Goal: Information Seeking & Learning: Learn about a topic

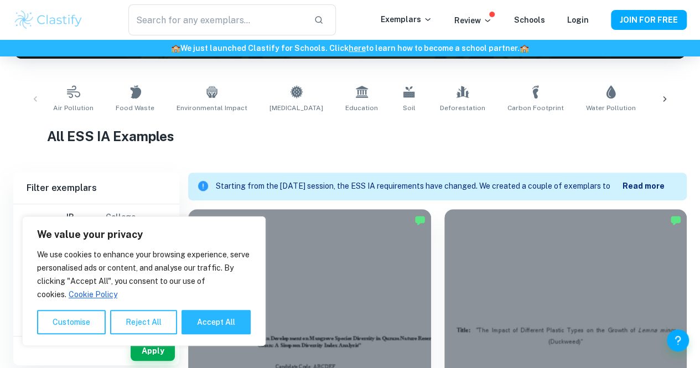
scroll to position [50, 0]
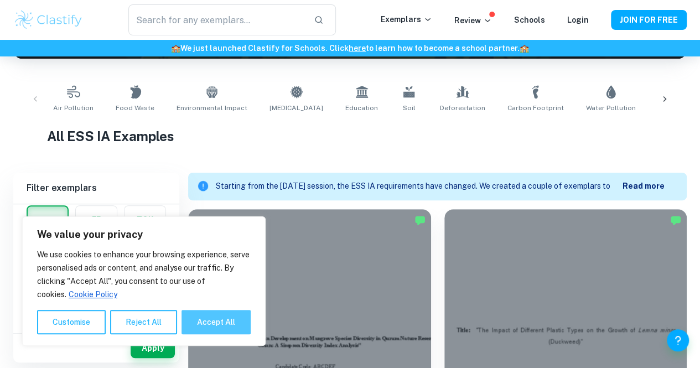
click at [209, 325] on button "Accept All" at bounding box center [215, 322] width 69 height 24
checkbox input "true"
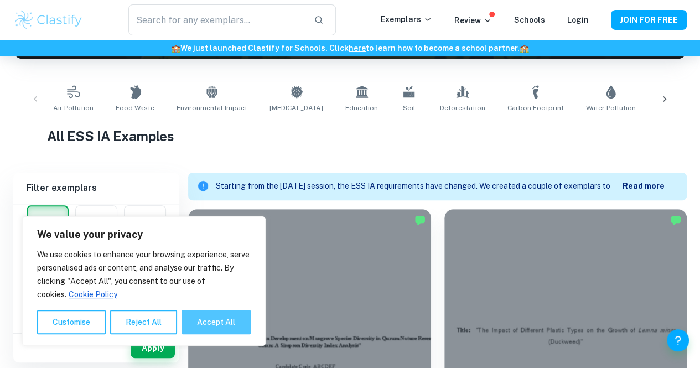
checkbox input "true"
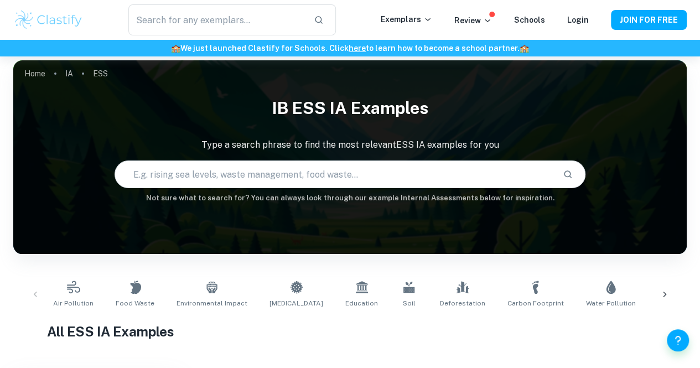
scroll to position [0, 0]
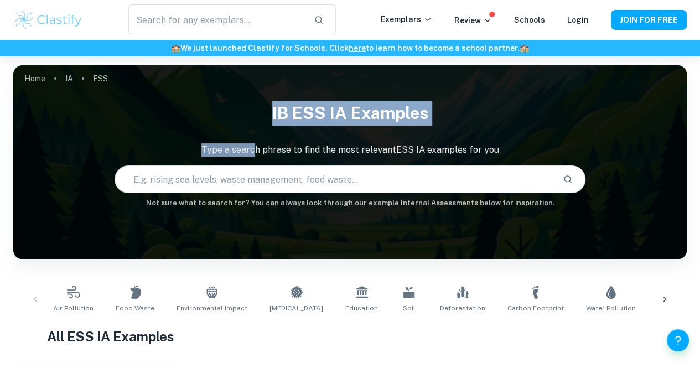
drag, startPoint x: 257, startPoint y: 153, endPoint x: 269, endPoint y: 123, distance: 32.5
click at [269, 123] on div "IB ESS IA examples Type a search phrase to find the most relevant ESS IA exampl…" at bounding box center [349, 152] width 673 height 112
click at [279, 123] on h1 "IB ESS IA examples" at bounding box center [349, 113] width 673 height 34
drag, startPoint x: 267, startPoint y: 110, endPoint x: 267, endPoint y: 155, distance: 45.9
click at [267, 155] on div "IB ESS IA examples Type a search phrase to find the most relevant ESS IA exampl…" at bounding box center [349, 152] width 673 height 112
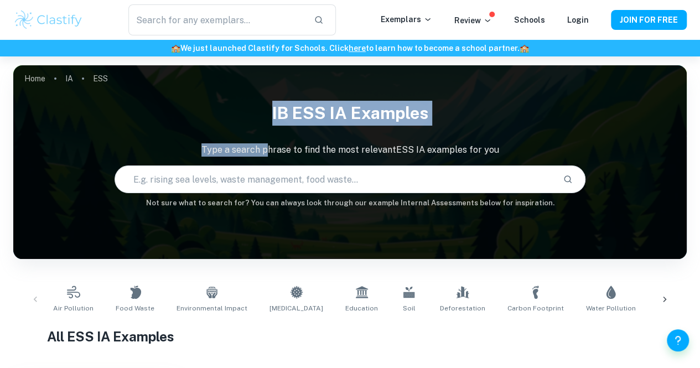
click at [267, 155] on p "Type a search phrase to find the most relevant ESS IA examples for you" at bounding box center [349, 149] width 673 height 13
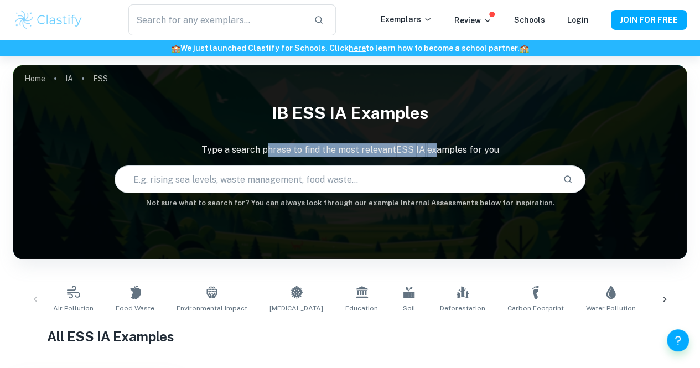
drag, startPoint x: 267, startPoint y: 155, endPoint x: 432, endPoint y: 147, distance: 164.6
click at [432, 147] on p "Type a search phrase to find the most relevant ESS IA examples for you" at bounding box center [349, 149] width 673 height 13
click at [430, 144] on div "IB ESS IA examples Type a search phrase to find the most relevant ESS IA exampl…" at bounding box center [349, 152] width 673 height 112
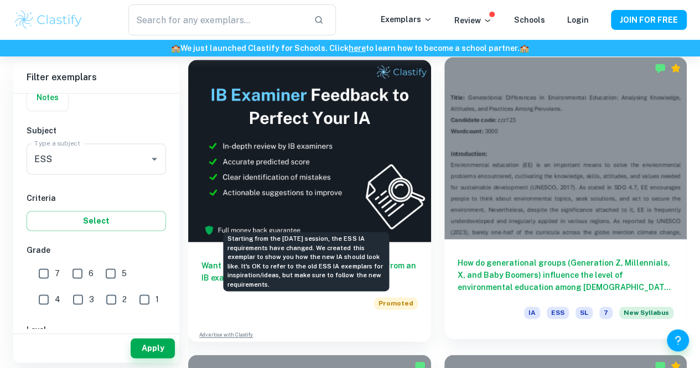
scroll to position [645, 0]
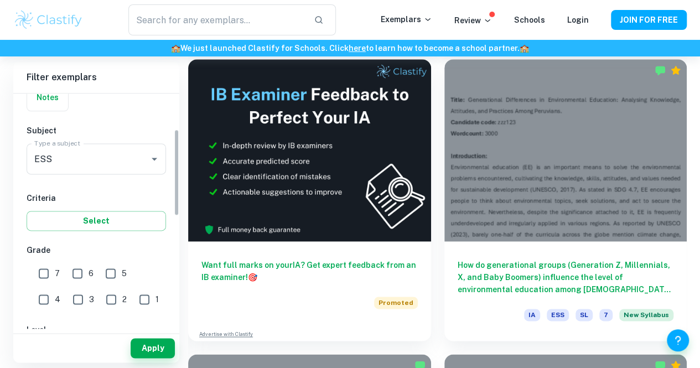
click at [133, 300] on input "1" at bounding box center [144, 299] width 22 height 22
checkbox input "true"
click at [148, 342] on button "Apply" at bounding box center [153, 348] width 44 height 20
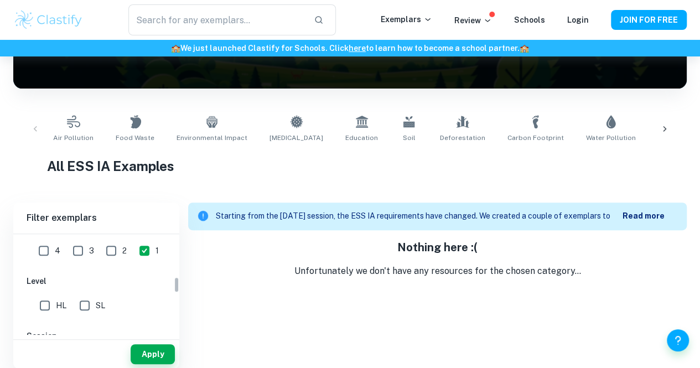
scroll to position [267, 0]
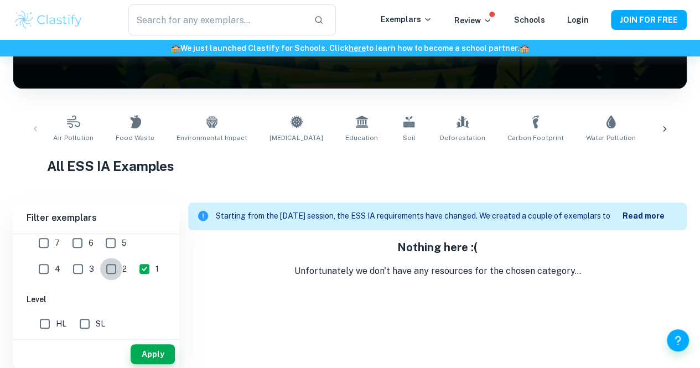
click at [100, 271] on input "2" at bounding box center [111, 269] width 22 height 22
checkbox input "true"
click at [67, 275] on input "3" at bounding box center [78, 269] width 22 height 22
checkbox input "true"
click at [148, 342] on div "Apply" at bounding box center [96, 354] width 166 height 29
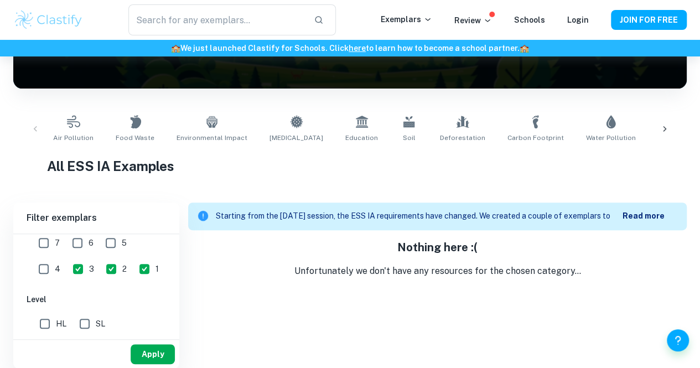
click at [148, 344] on button "Apply" at bounding box center [153, 354] width 44 height 20
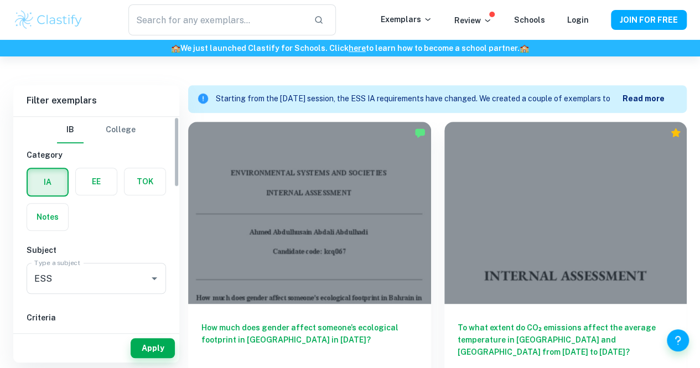
scroll to position [272, 0]
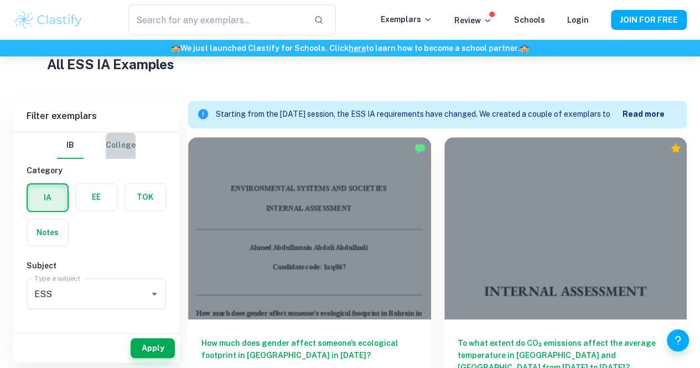
click at [111, 141] on button "College" at bounding box center [121, 145] width 30 height 27
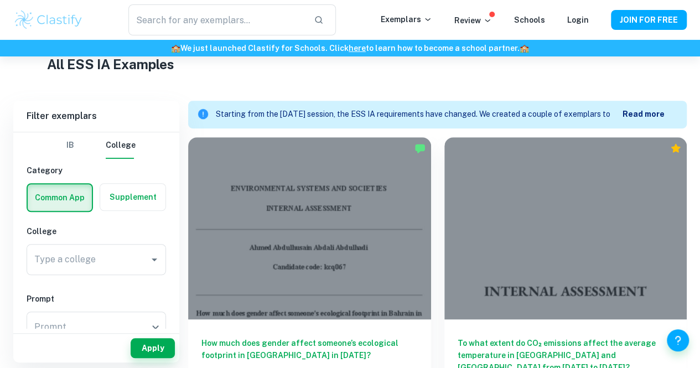
click at [78, 150] on button "IB" at bounding box center [70, 145] width 27 height 27
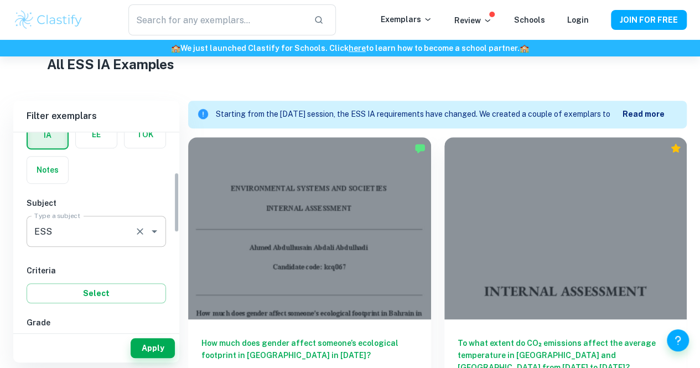
scroll to position [133, 0]
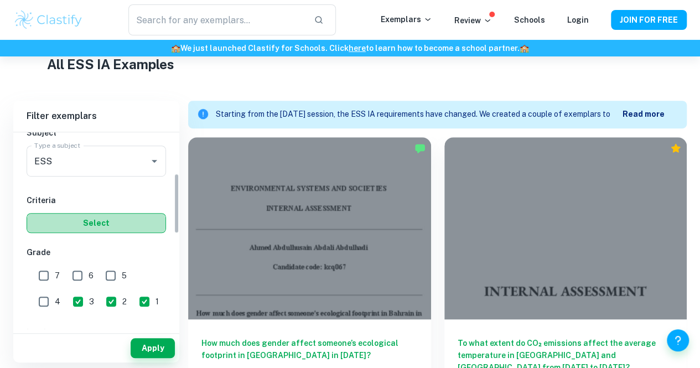
click at [91, 226] on button "Select" at bounding box center [96, 223] width 139 height 20
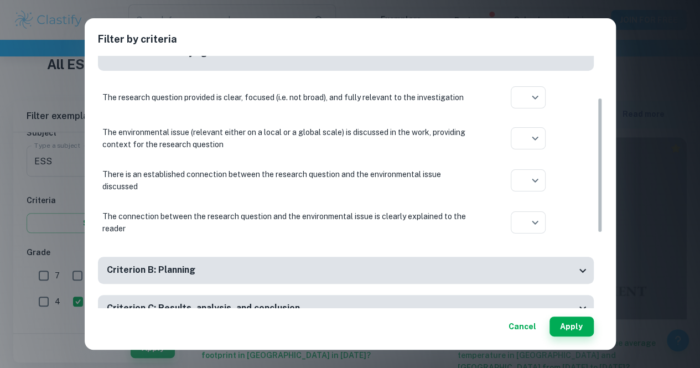
scroll to position [0, 0]
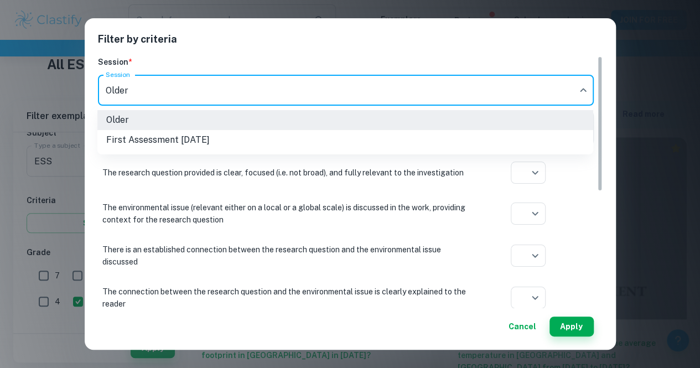
click at [148, 82] on div at bounding box center [350, 184] width 700 height 368
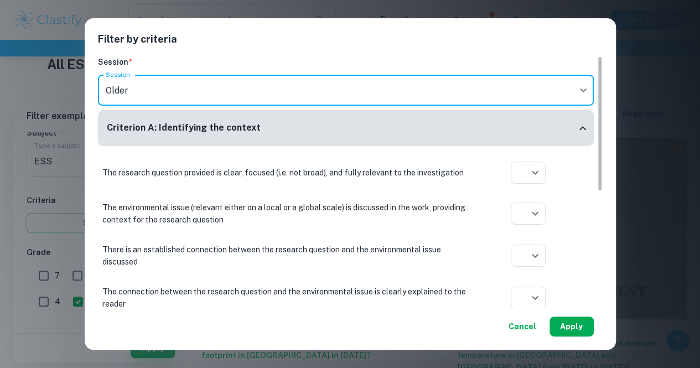
click at [555, 330] on button "Apply" at bounding box center [571, 326] width 44 height 20
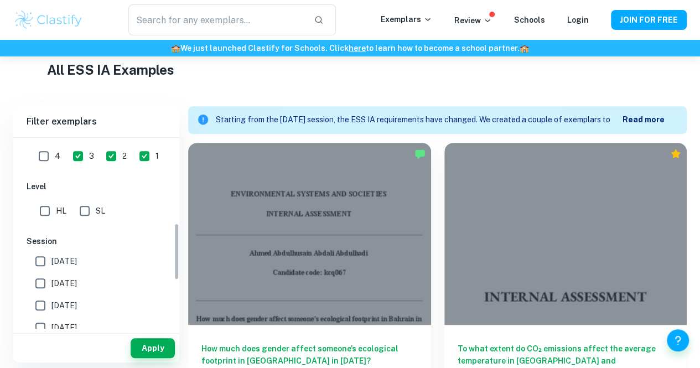
scroll to position [284, 0]
click at [67, 146] on input "3" at bounding box center [78, 155] width 22 height 22
click at [155, 347] on button "Apply" at bounding box center [153, 348] width 44 height 20
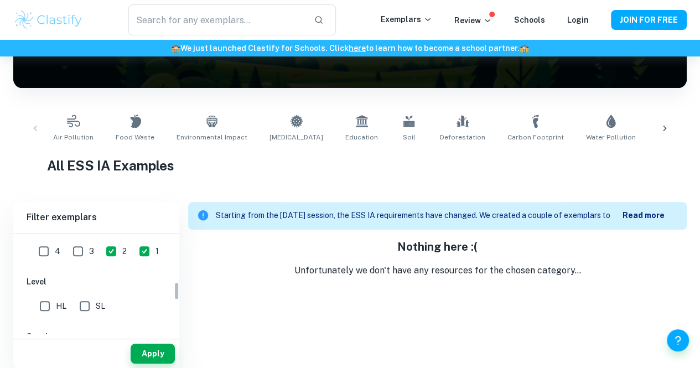
scroll to position [170, 0]
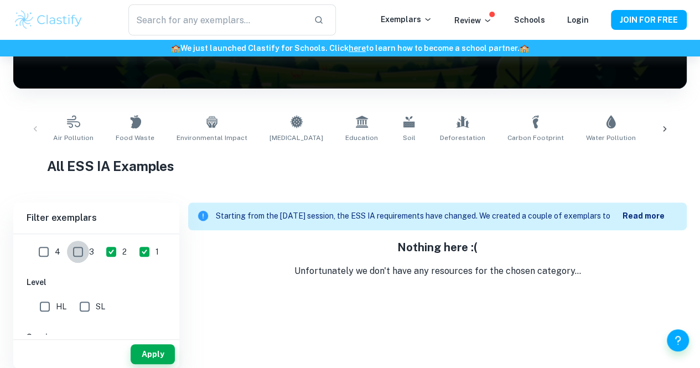
click at [67, 248] on input "3" at bounding box center [78, 252] width 22 height 22
checkbox input "true"
click at [162, 346] on button "Apply" at bounding box center [153, 354] width 44 height 20
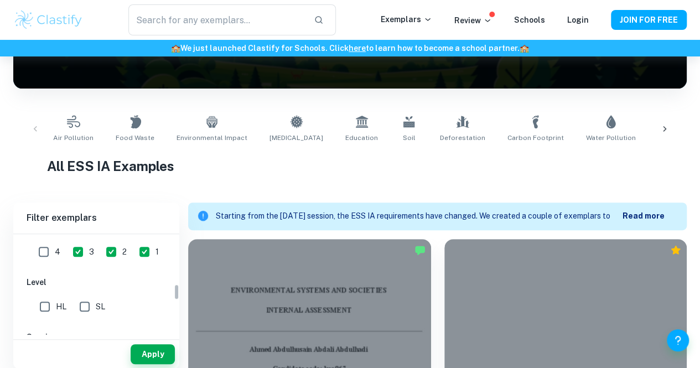
scroll to position [319, 0]
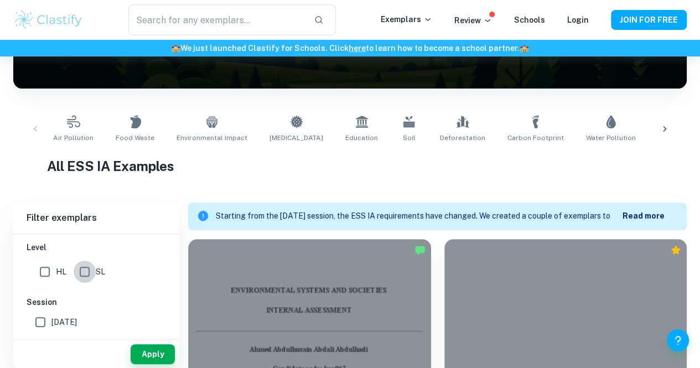
click at [87, 272] on input "SL" at bounding box center [85, 272] width 22 height 22
checkbox input "true"
click at [150, 349] on button "Apply" at bounding box center [153, 354] width 44 height 20
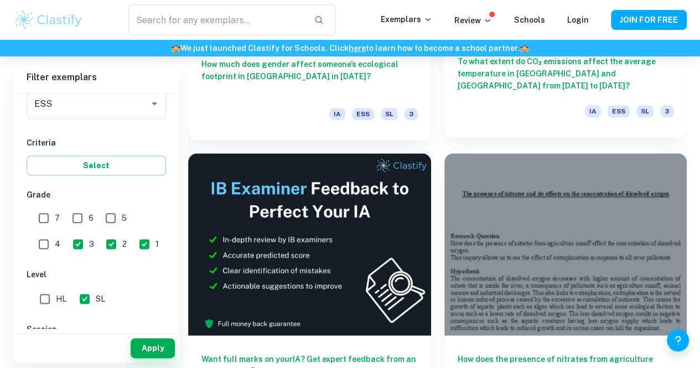
scroll to position [556, 0]
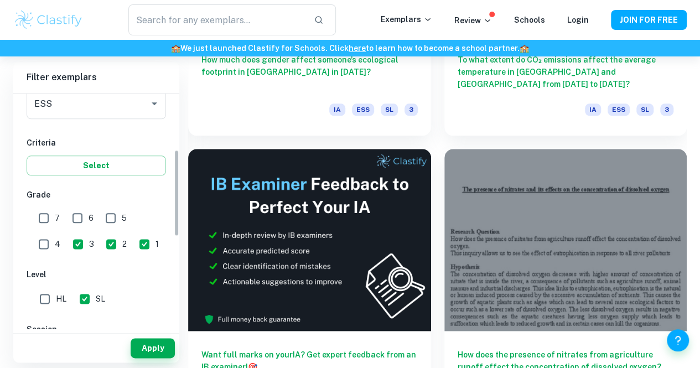
click at [42, 219] on input "7" at bounding box center [44, 218] width 22 height 22
checkbox input "true"
click at [133, 236] on input "1" at bounding box center [144, 244] width 22 height 22
checkbox input "false"
click at [100, 236] on input "2" at bounding box center [111, 244] width 22 height 22
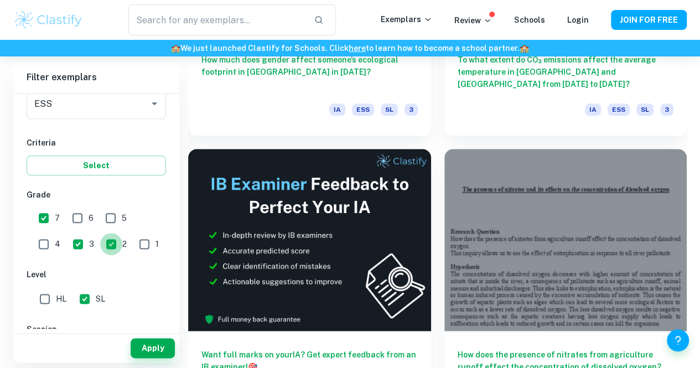
checkbox input "false"
click at [67, 241] on input "3" at bounding box center [78, 244] width 22 height 22
checkbox input "false"
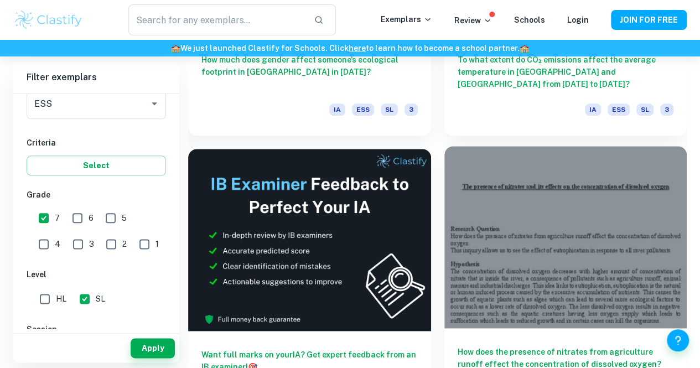
click at [458, 346] on h6 "How does the presence of nitrates from agriculture runoff effect the concentrat…" at bounding box center [566, 364] width 216 height 37
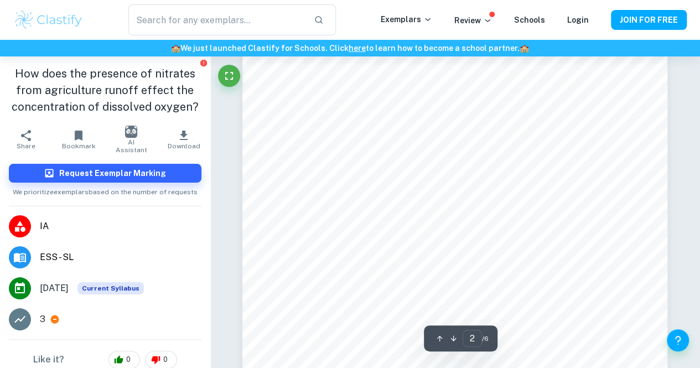
scroll to position [697, 0]
type input "5"
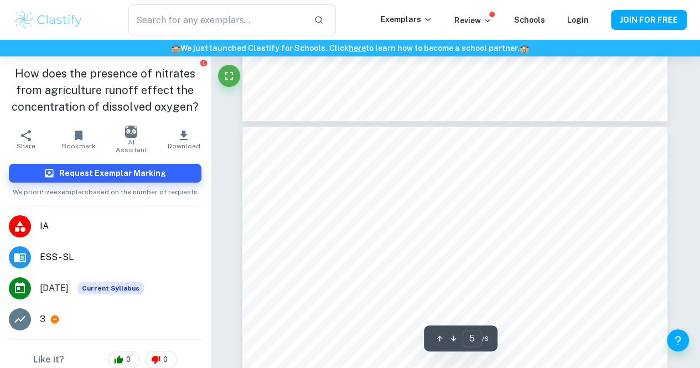
scroll to position [2503, 0]
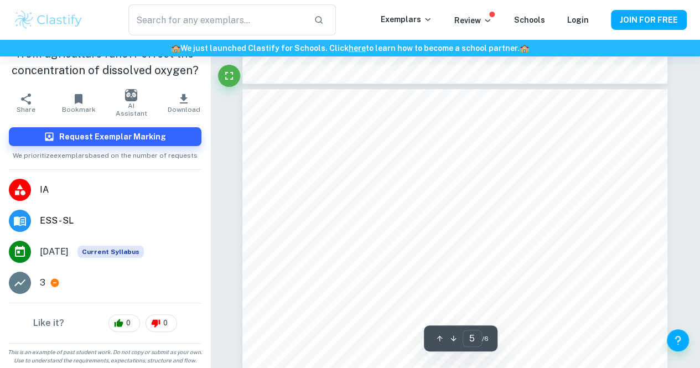
scroll to position [2543, 0]
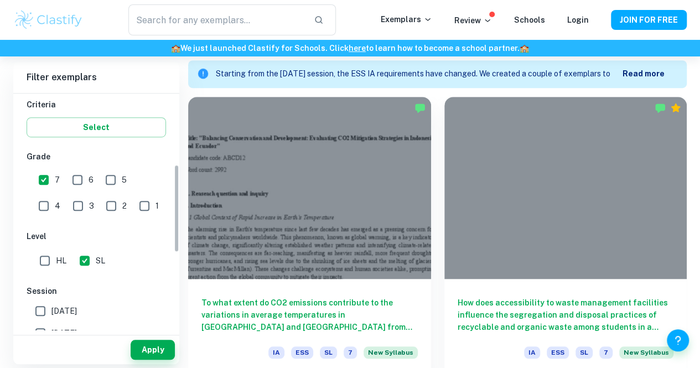
scroll to position [190, 0]
click at [146, 345] on button "Apply" at bounding box center [153, 350] width 44 height 20
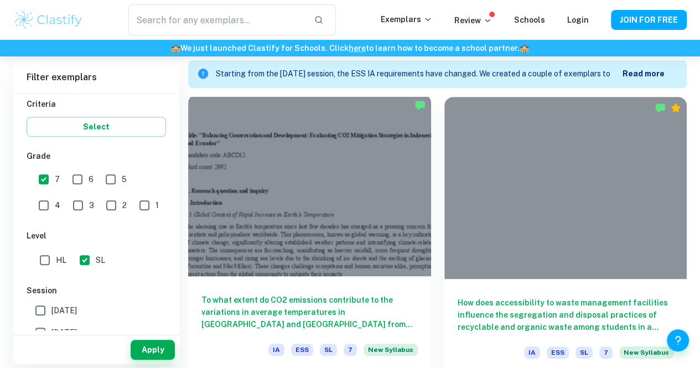
click at [273, 205] on div at bounding box center [309, 185] width 243 height 182
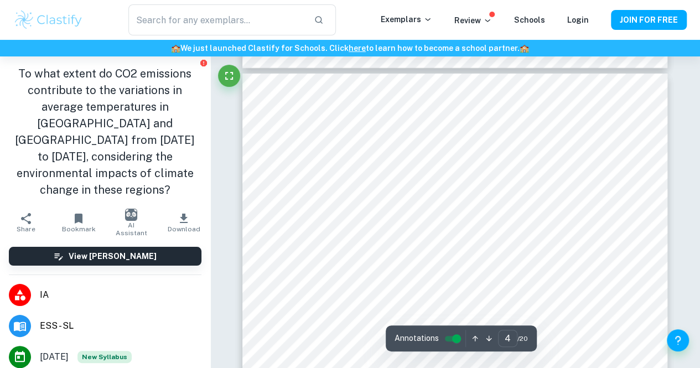
scroll to position [1792, 0]
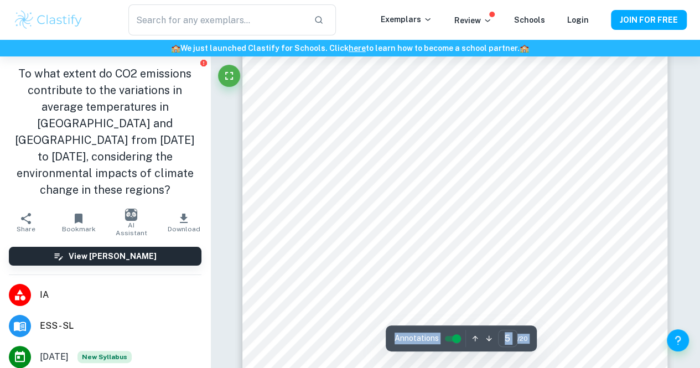
scroll to position [2537, 0]
click at [403, 338] on span "Annotations" at bounding box center [416, 339] width 44 height 12
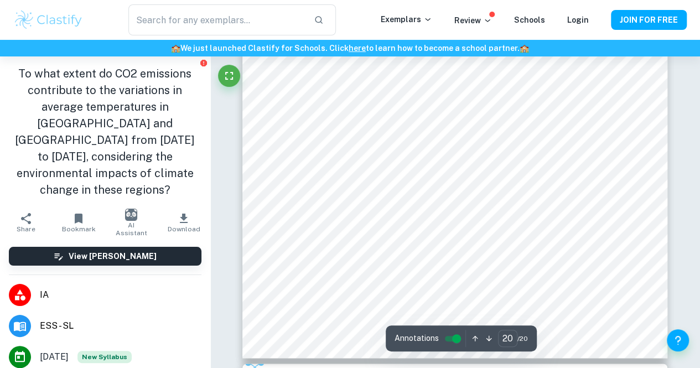
scroll to position [11144, 0]
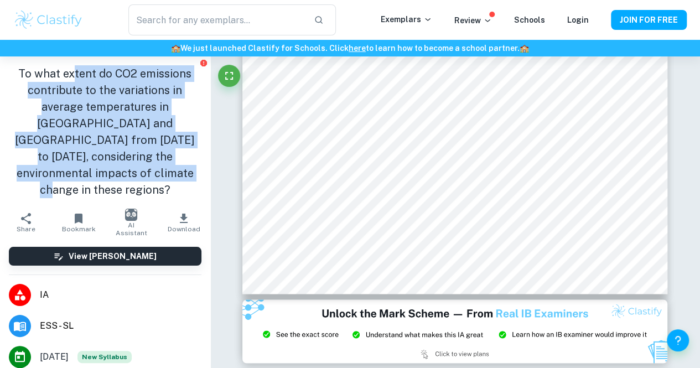
drag, startPoint x: 72, startPoint y: 66, endPoint x: 129, endPoint y: 174, distance: 122.3
click at [129, 174] on h1 "To what extent do CO2 emissions contribute to the variations in average tempera…" at bounding box center [105, 131] width 193 height 133
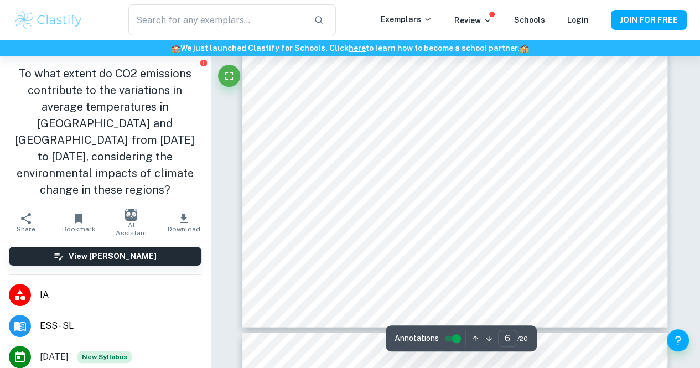
scroll to position [3192, 0]
type input "1"
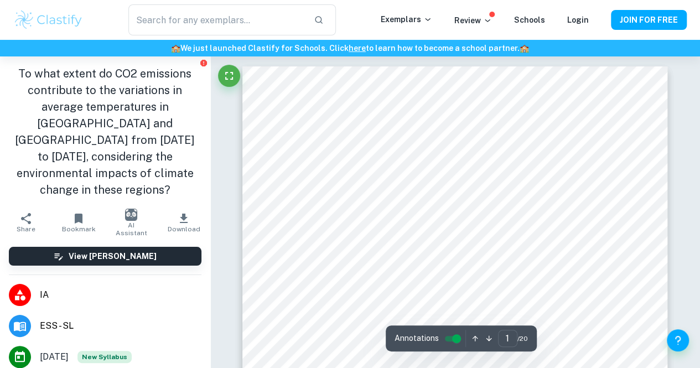
scroll to position [0, 0]
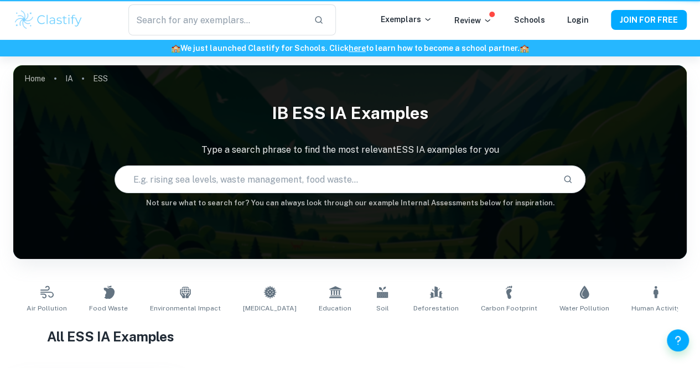
scroll to position [313, 0]
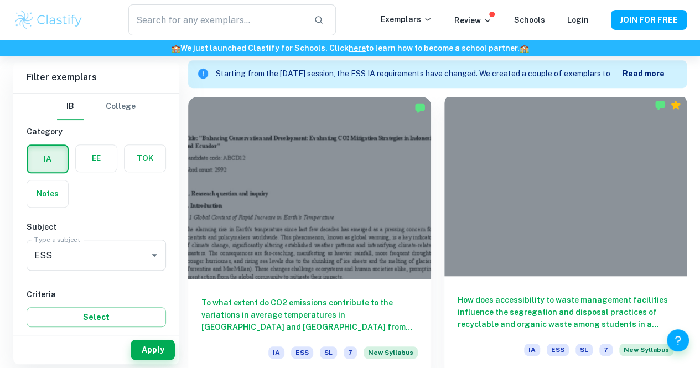
click at [444, 163] on div at bounding box center [565, 185] width 243 height 182
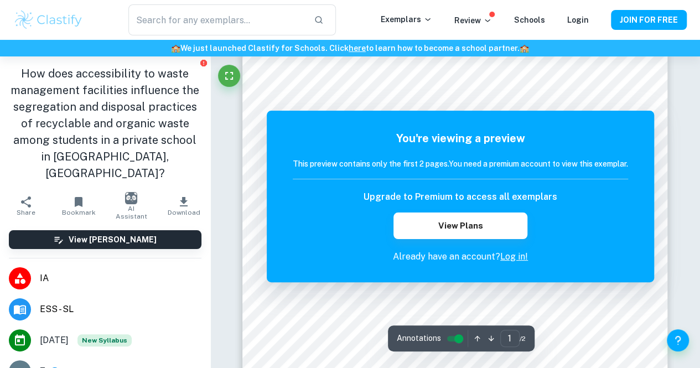
scroll to position [21, 0]
drag, startPoint x: 371, startPoint y: 164, endPoint x: 432, endPoint y: 164, distance: 61.4
click at [432, 164] on h6 "This preview contains only the first 2 pages. You need a premium account to vie…" at bounding box center [460, 164] width 335 height 12
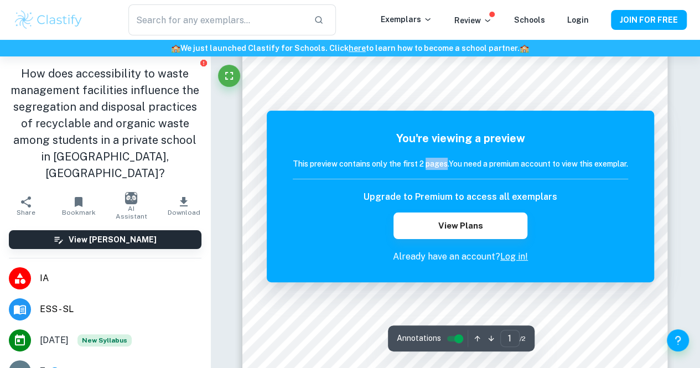
scroll to position [0, 0]
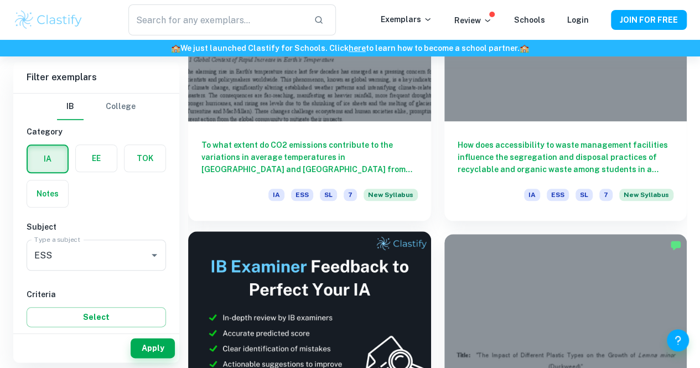
scroll to position [515, 0]
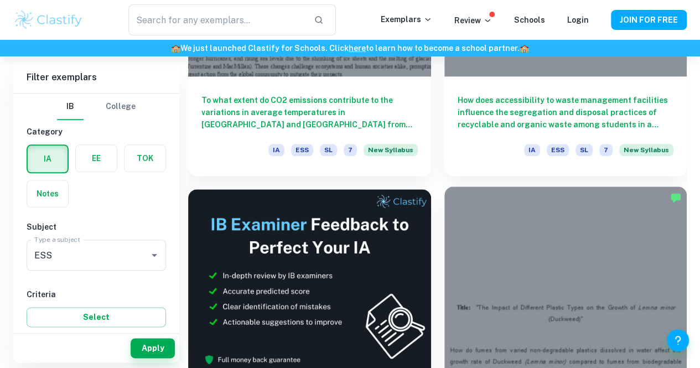
click at [444, 214] on div at bounding box center [565, 277] width 243 height 182
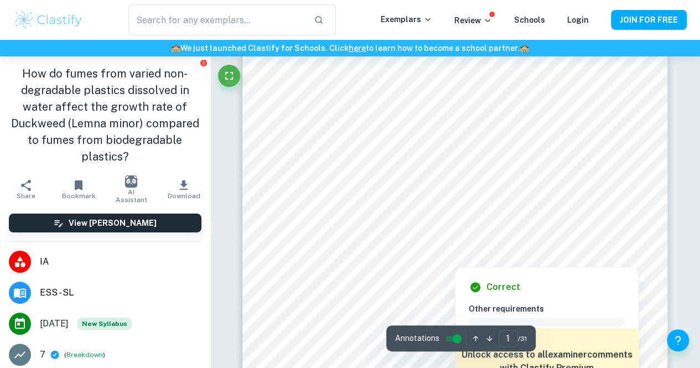
scroll to position [135, 0]
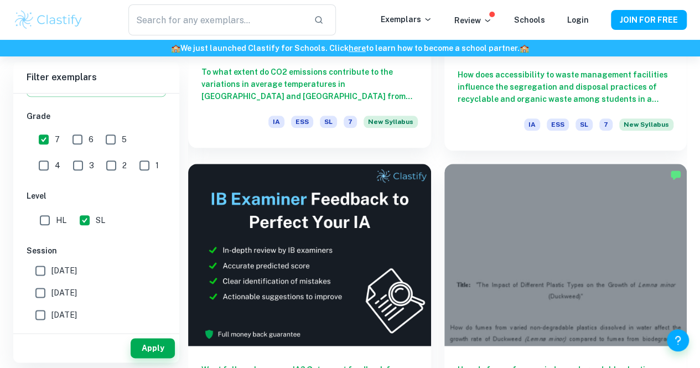
scroll to position [541, 0]
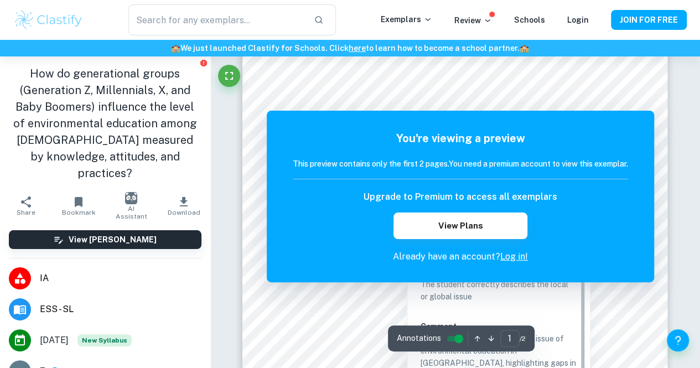
scroll to position [75, 0]
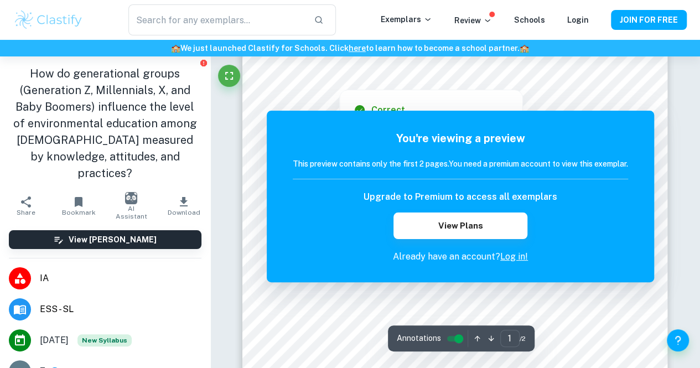
click at [435, 87] on div "Correct Other requirements Comment Unlock access to all examiner comments with …" at bounding box center [431, 158] width 184 height 149
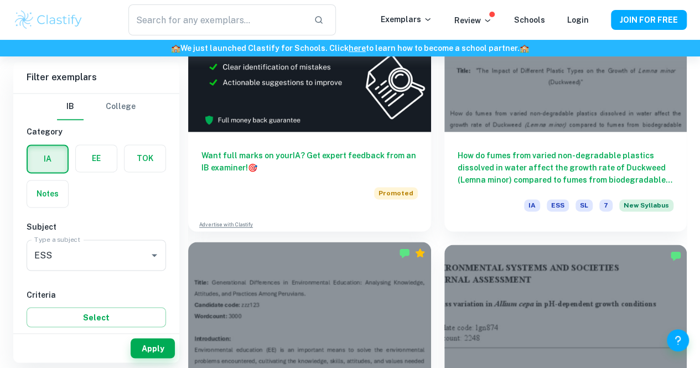
scroll to position [756, 0]
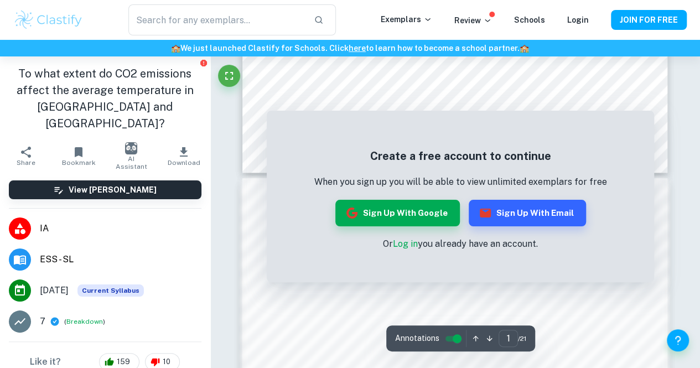
scroll to position [445, 0]
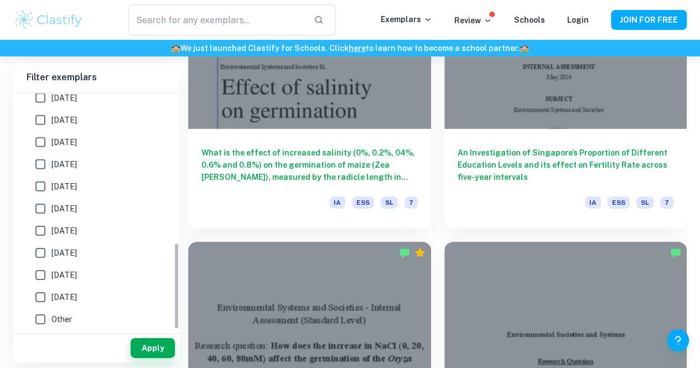
scroll to position [1720, 0]
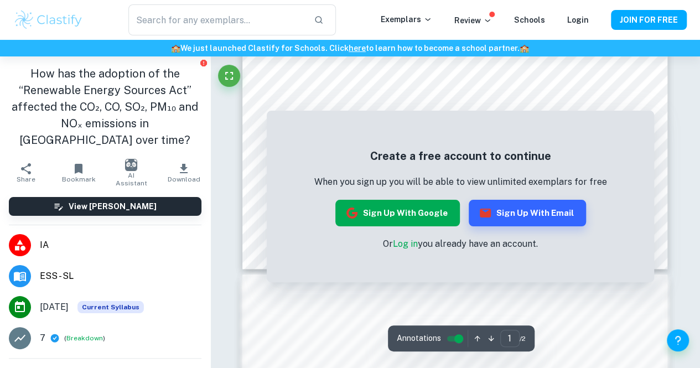
scroll to position [403, 0]
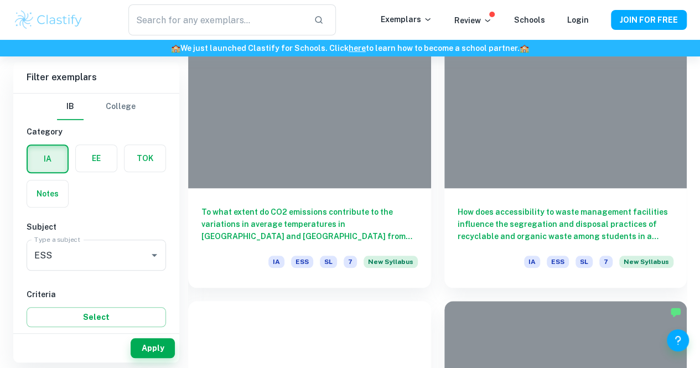
scroll to position [772, 0]
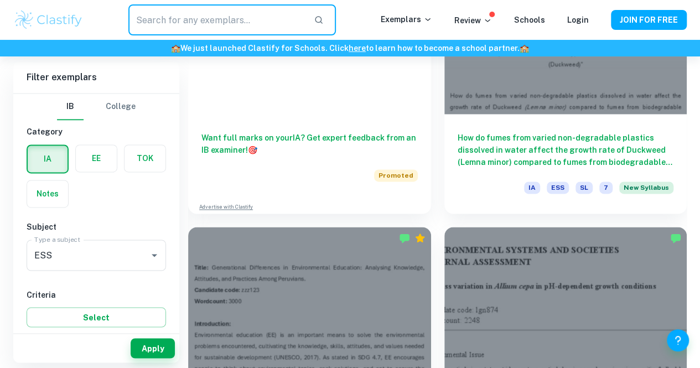
click at [149, 20] on input "text" at bounding box center [216, 19] width 177 height 31
click at [122, 28] on div "​" at bounding box center [232, 19] width 297 height 31
click at [148, 23] on input "text" at bounding box center [216, 19] width 177 height 31
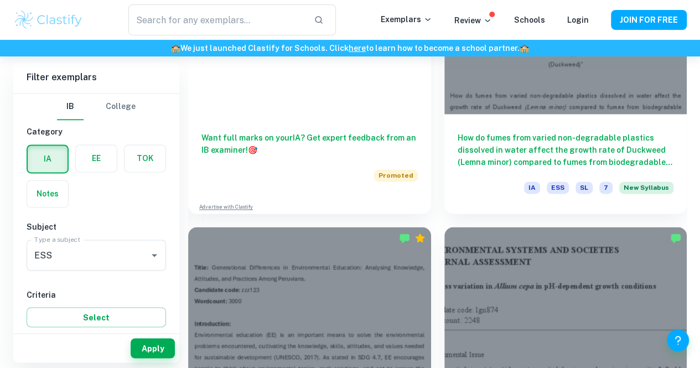
click at [124, 27] on div "​" at bounding box center [232, 19] width 297 height 31
click at [152, 24] on input "text" at bounding box center [216, 19] width 177 height 31
click at [111, 34] on div "​" at bounding box center [232, 19] width 297 height 31
click at [145, 22] on input "text" at bounding box center [216, 19] width 177 height 31
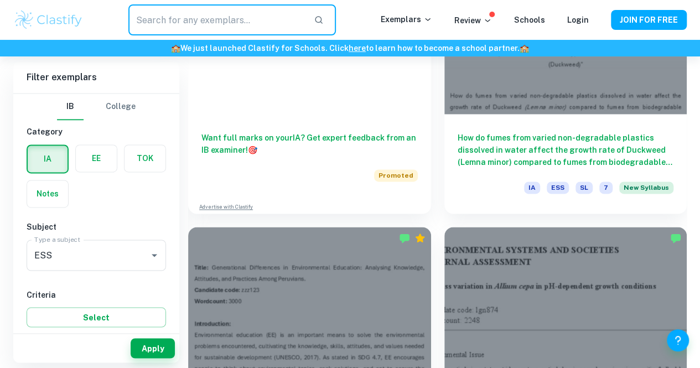
click at [107, 34] on div "​" at bounding box center [232, 19] width 297 height 31
click at [138, 28] on input "text" at bounding box center [216, 19] width 177 height 31
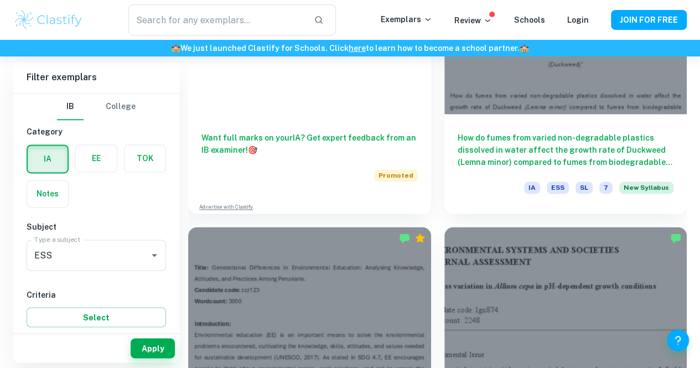
click at [105, 38] on div "​ Exemplars Review Schools Login JOIN FOR FREE" at bounding box center [350, 20] width 700 height 40
click at [121, 33] on div "​" at bounding box center [232, 19] width 297 height 31
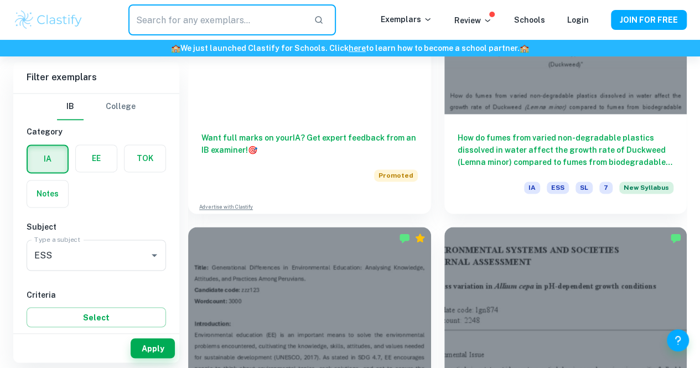
click at [136, 29] on input "text" at bounding box center [216, 19] width 177 height 31
click at [127, 36] on div "​ Exemplars Review Schools Login JOIN FOR FREE" at bounding box center [350, 20] width 700 height 40
click at [144, 31] on input "text" at bounding box center [216, 19] width 177 height 31
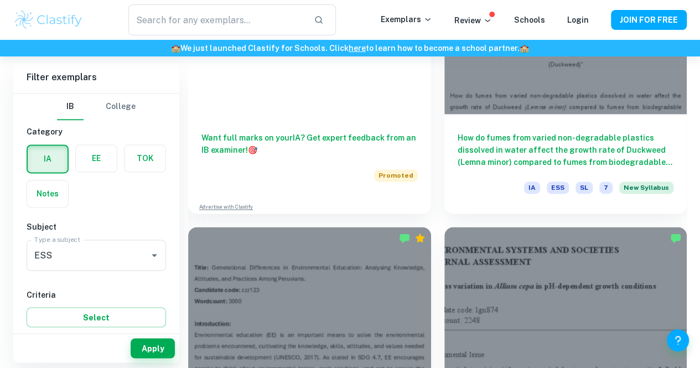
click at [117, 40] on div "🏫 We just launched Clastify for Schools. Click here to learn how to become a sc…" at bounding box center [350, 48] width 700 height 17
click at [150, 29] on input "text" at bounding box center [216, 19] width 177 height 31
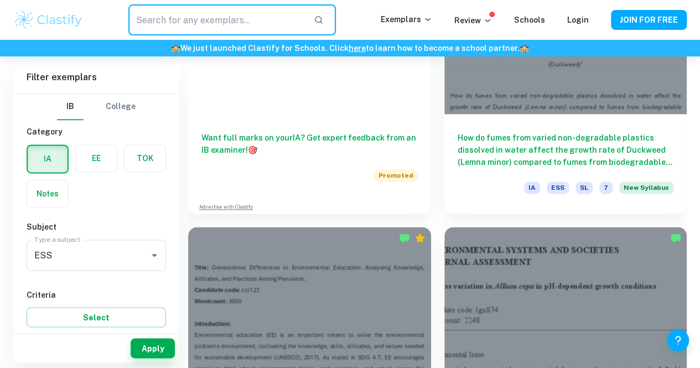
click at [106, 49] on h6 "🏫 We just launched Clastify for Schools. Click here to learn how to become a sc…" at bounding box center [349, 48] width 695 height 12
click at [141, 25] on input "text" at bounding box center [216, 19] width 177 height 31
click at [115, 37] on div "​ Exemplars Review Schools Login JOIN FOR FREE" at bounding box center [350, 20] width 700 height 40
click at [146, 25] on input "text" at bounding box center [216, 19] width 177 height 31
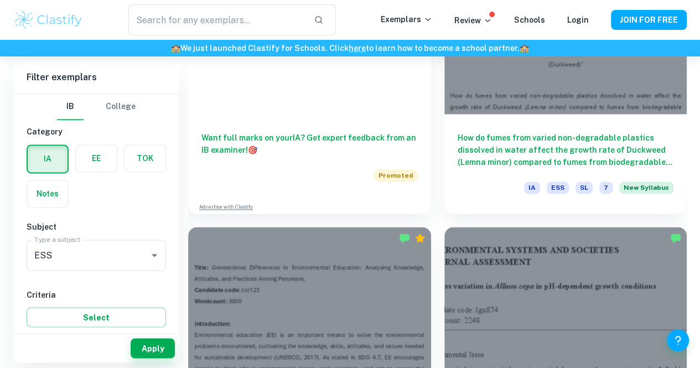
click at [108, 40] on div "🏫 We just launched Clastify for Schools. Click here to learn how to become a sc…" at bounding box center [350, 48] width 700 height 17
click at [134, 20] on input "text" at bounding box center [216, 19] width 177 height 31
click at [111, 33] on div "​" at bounding box center [232, 19] width 297 height 31
click at [149, 18] on input "text" at bounding box center [216, 19] width 177 height 31
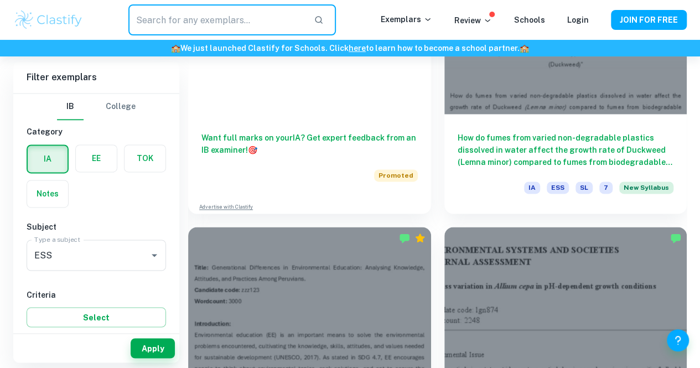
click at [101, 33] on div "​" at bounding box center [232, 19] width 297 height 31
click at [133, 21] on input "text" at bounding box center [216, 19] width 177 height 31
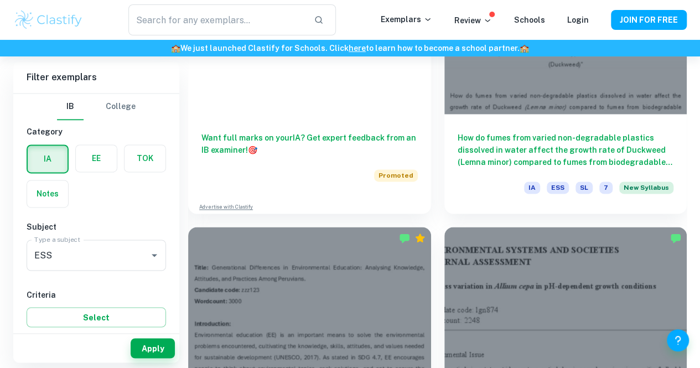
click at [119, 30] on div "​" at bounding box center [232, 19] width 297 height 31
click at [135, 28] on input "text" at bounding box center [216, 19] width 177 height 31
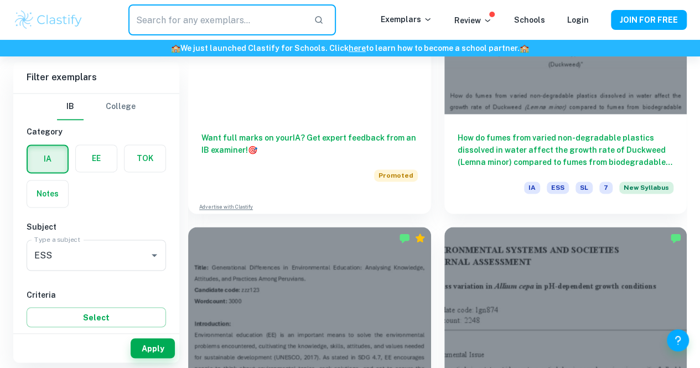
click at [117, 35] on div "​" at bounding box center [232, 19] width 297 height 31
click at [145, 23] on input "text" at bounding box center [216, 19] width 177 height 31
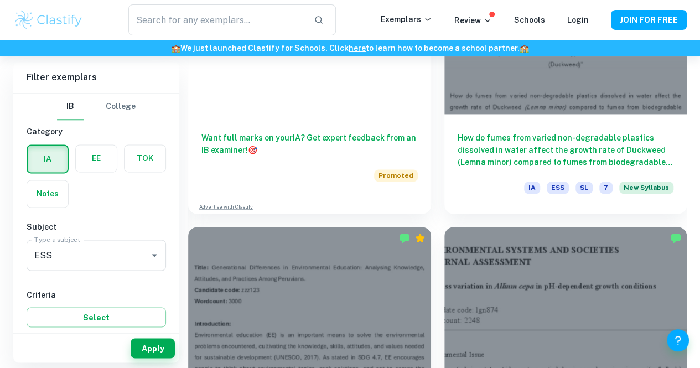
click at [111, 34] on div "​" at bounding box center [232, 19] width 297 height 31
click at [146, 23] on input "text" at bounding box center [216, 19] width 177 height 31
click at [115, 42] on h6 "🏫 We just launched Clastify for Schools. Click here to learn how to become a sc…" at bounding box center [349, 48] width 695 height 12
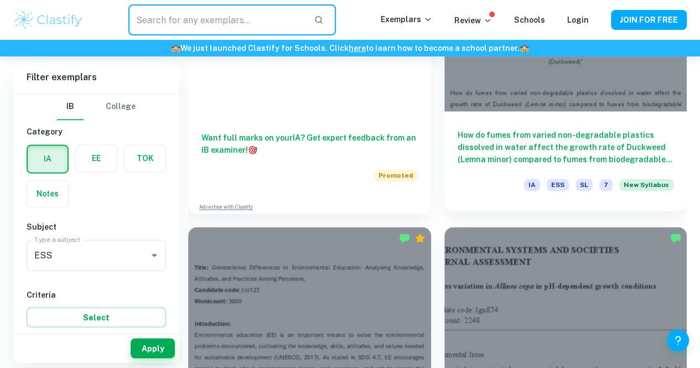
drag, startPoint x: 162, startPoint y: 17, endPoint x: 207, endPoint y: 69, distance: 69.0
click at [160, 19] on input "text" at bounding box center [216, 19] width 177 height 31
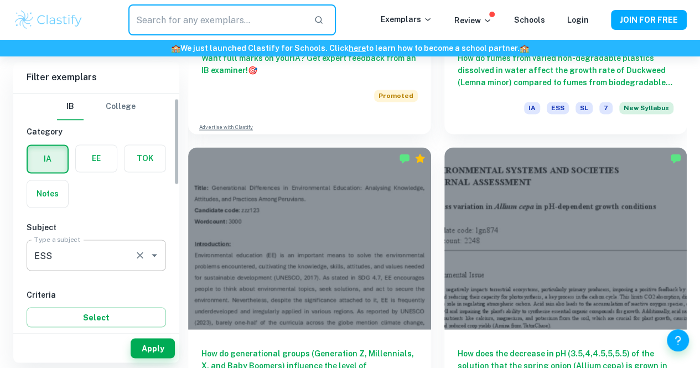
scroll to position [13, 0]
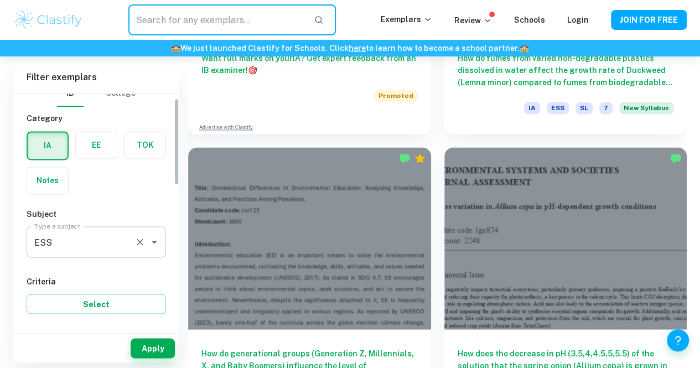
click at [115, 247] on input "ESS" at bounding box center [81, 241] width 98 height 21
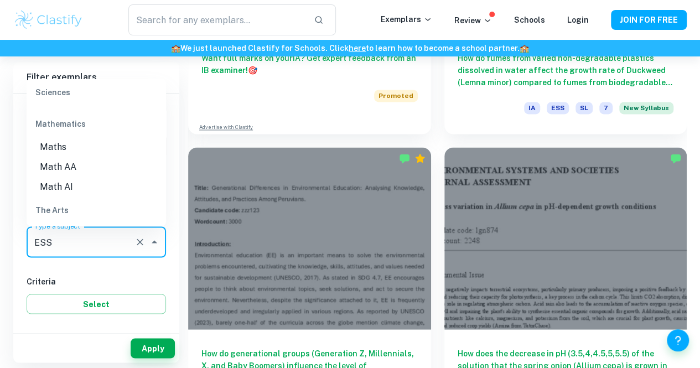
scroll to position [1489, 0]
click at [54, 144] on li "Maths" at bounding box center [96, 144] width 139 height 20
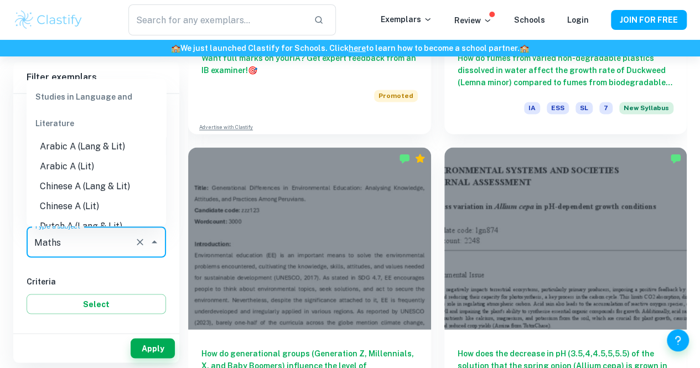
click at [86, 239] on input "Maths" at bounding box center [81, 241] width 98 height 21
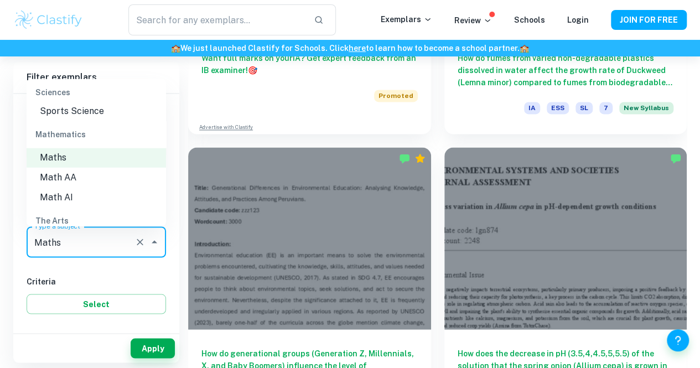
scroll to position [1477, 0]
click at [81, 173] on li "Math AA" at bounding box center [96, 176] width 139 height 20
type input "Math AA"
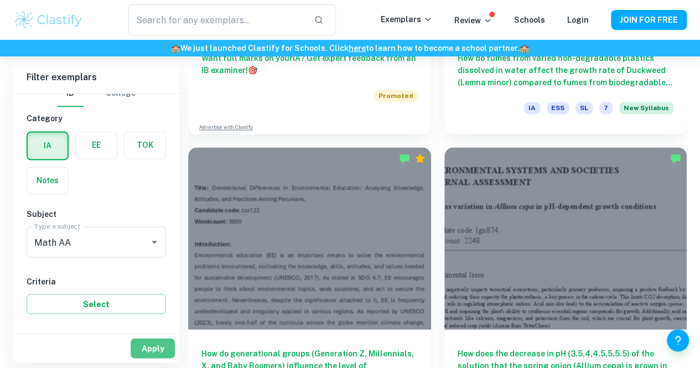
click at [138, 338] on button "Apply" at bounding box center [153, 348] width 44 height 20
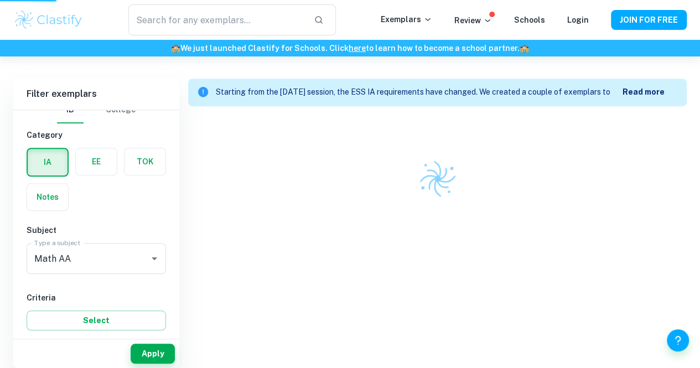
scroll to position [289, 0]
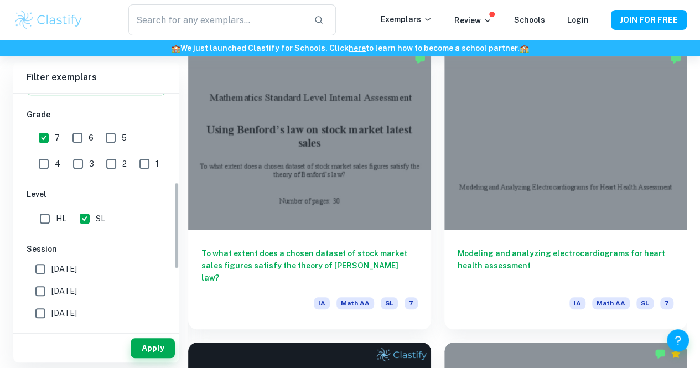
scroll to position [240, 0]
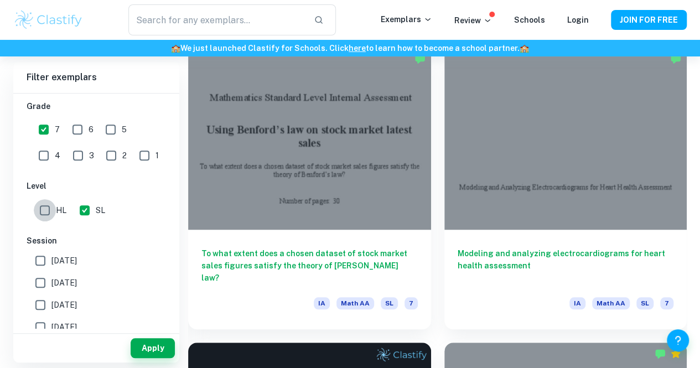
click at [41, 204] on input "HL" at bounding box center [45, 210] width 22 height 22
checkbox input "true"
click at [85, 214] on input "SL" at bounding box center [85, 210] width 22 height 22
checkbox input "false"
click at [145, 335] on div "Apply" at bounding box center [96, 348] width 166 height 29
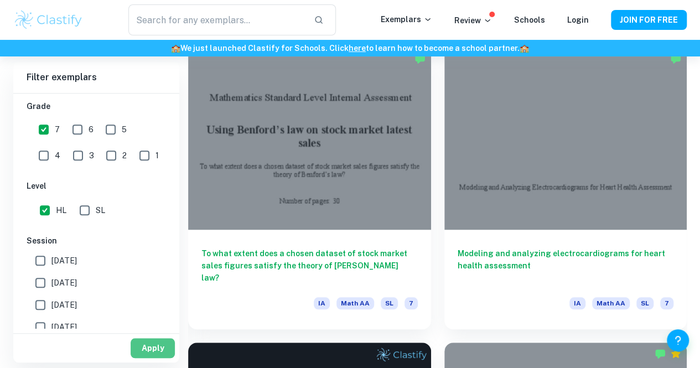
click at [145, 341] on button "Apply" at bounding box center [153, 348] width 44 height 20
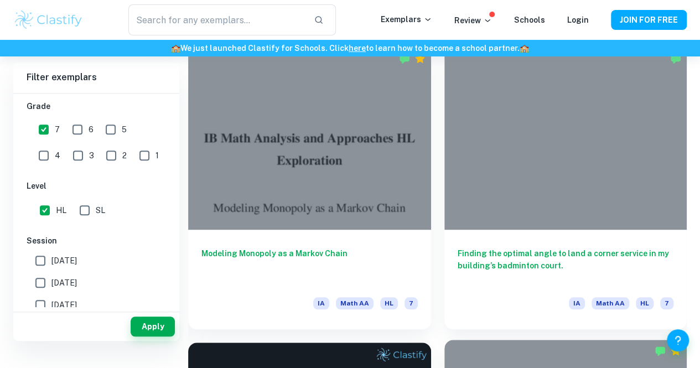
scroll to position [286, 0]
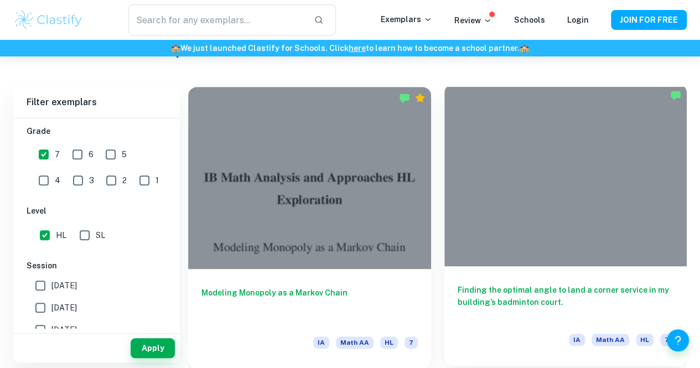
click at [458, 284] on h6 "Finding the optimal angle to land a corner service in my building’s badminton c…" at bounding box center [566, 302] width 216 height 37
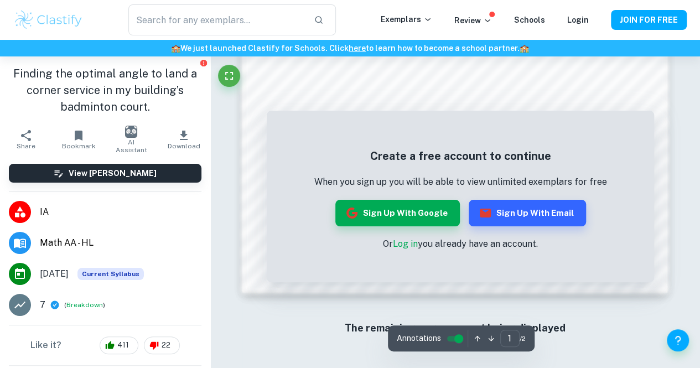
scroll to position [983, 0]
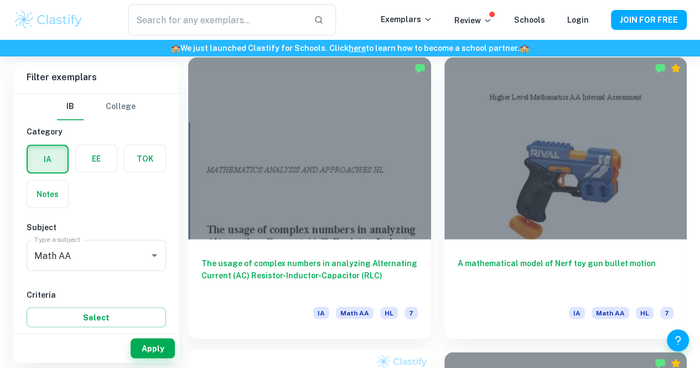
scroll to position [911, 0]
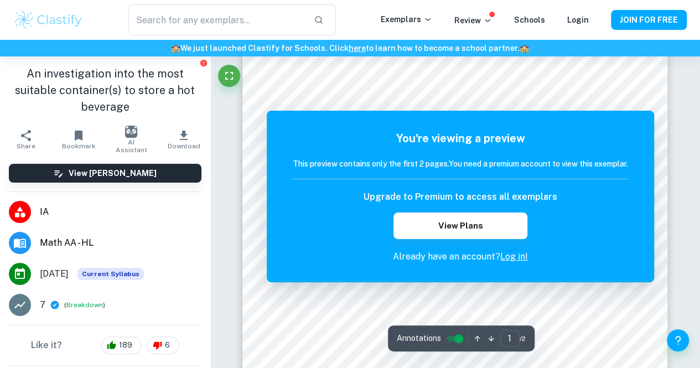
scroll to position [194, 0]
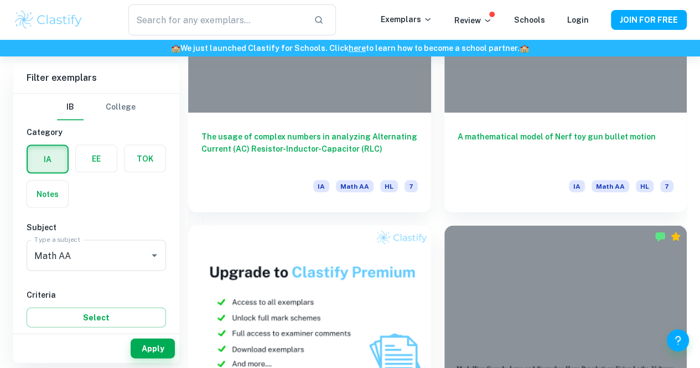
scroll to position [1037, 0]
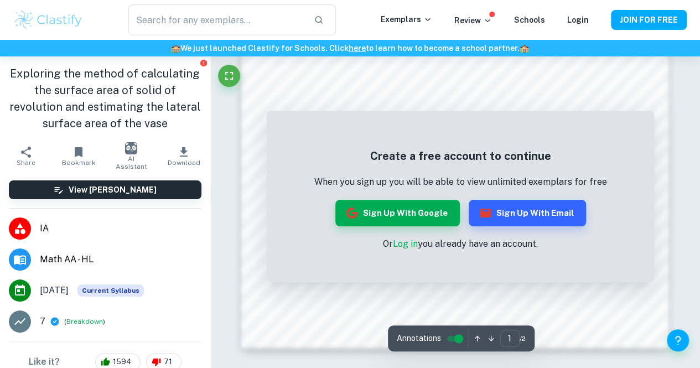
scroll to position [983, 0]
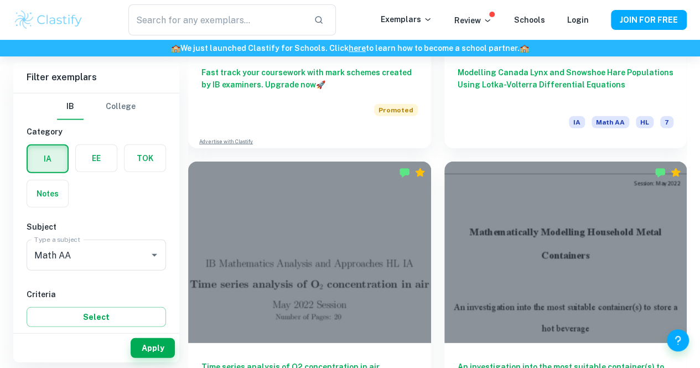
scroll to position [1392, 0]
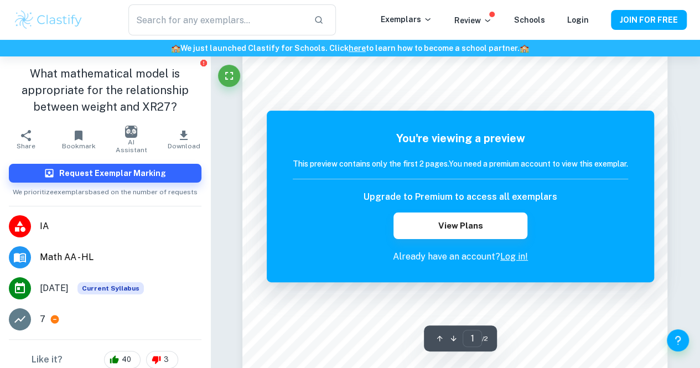
scroll to position [37, 0]
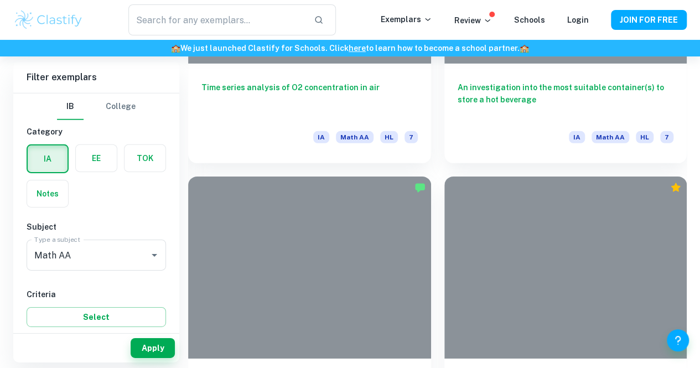
scroll to position [1674, 0]
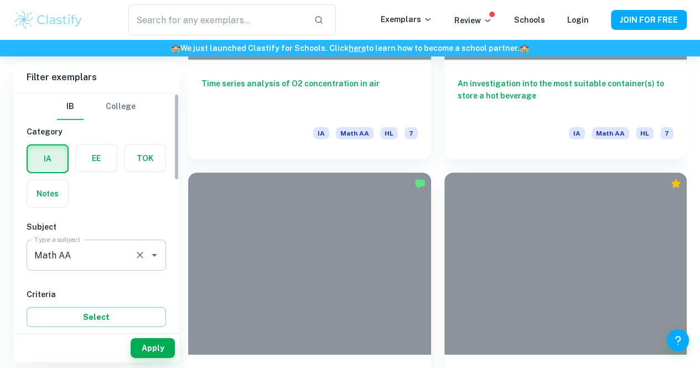
click at [126, 248] on input "Math AA" at bounding box center [81, 255] width 98 height 21
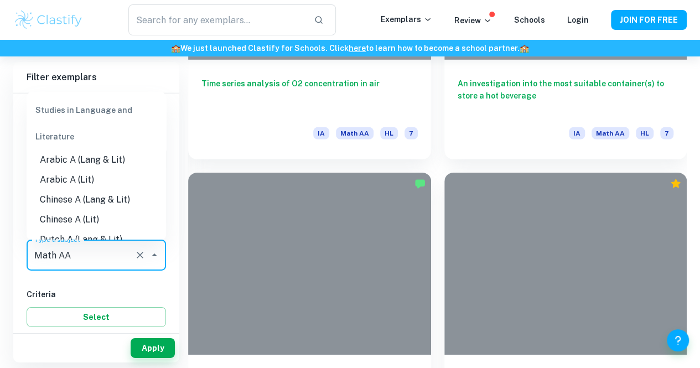
scroll to position [1437, 0]
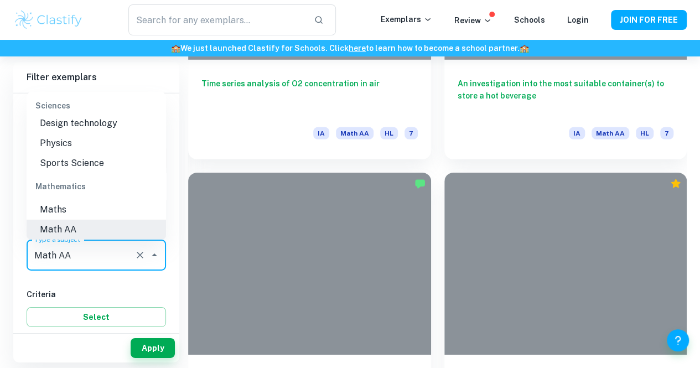
click at [138, 259] on icon "Clear" at bounding box center [139, 255] width 11 height 11
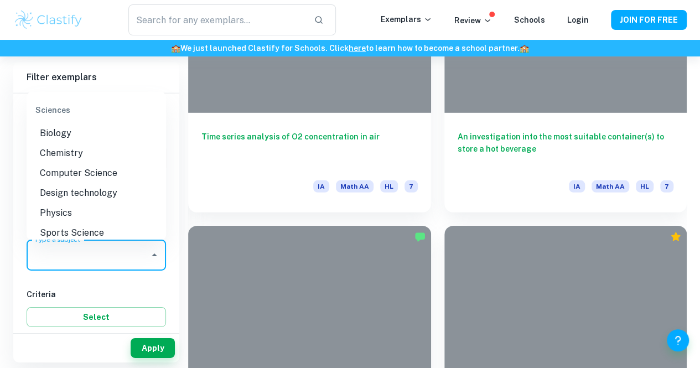
scroll to position [1366, 0]
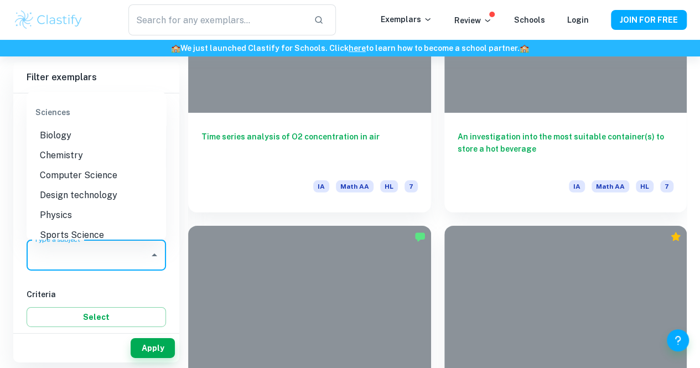
drag, startPoint x: 107, startPoint y: 128, endPoint x: 101, endPoint y: 130, distance: 6.3
click at [101, 130] on li "Biology" at bounding box center [96, 136] width 139 height 20
type input "Biology"
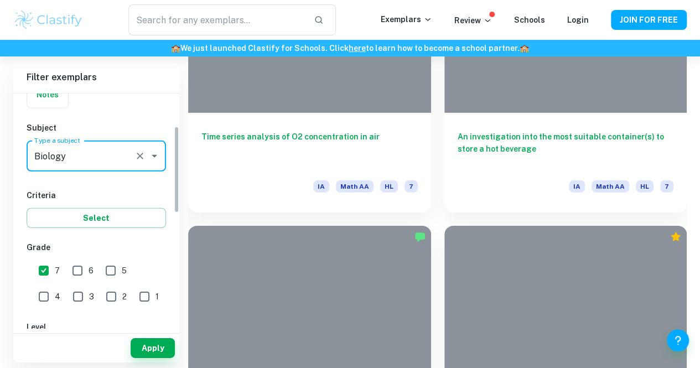
scroll to position [100, 0]
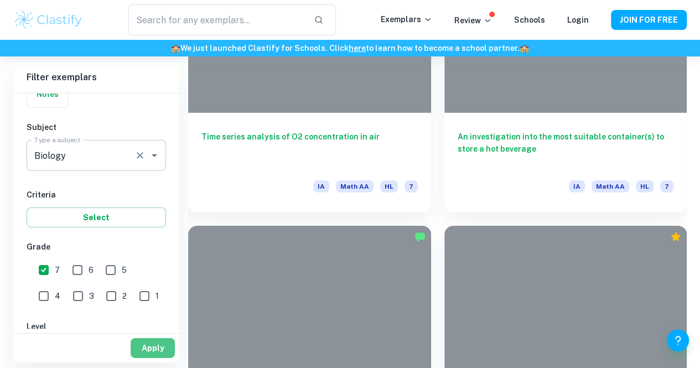
click at [149, 347] on button "Apply" at bounding box center [153, 348] width 44 height 20
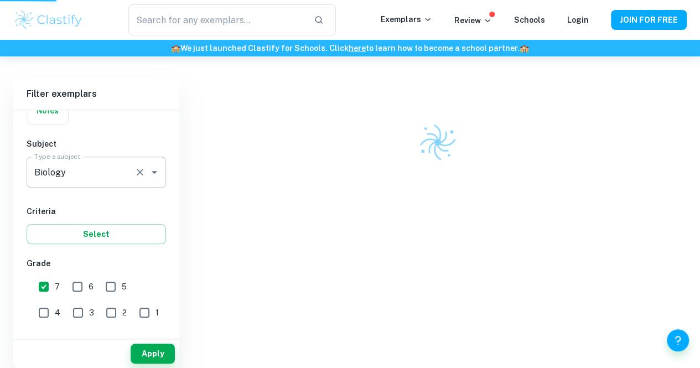
scroll to position [289, 0]
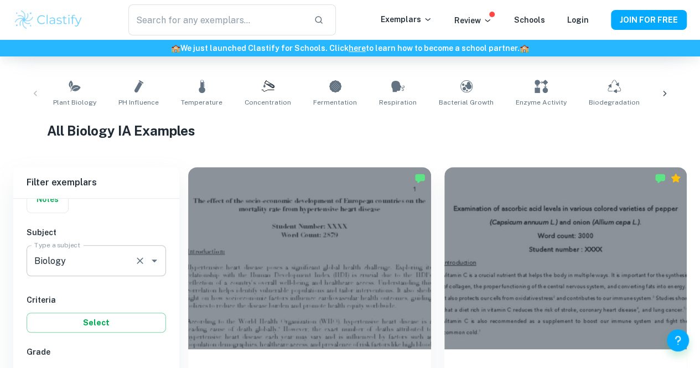
scroll to position [339, 0]
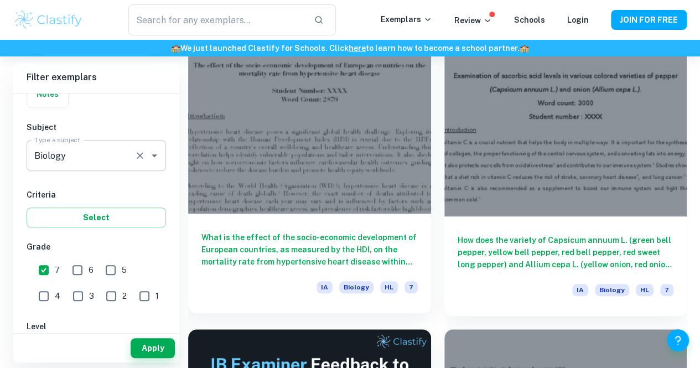
click at [289, 231] on h6 "What is the effect of the socio-economic development of European countries, as …" at bounding box center [309, 249] width 216 height 37
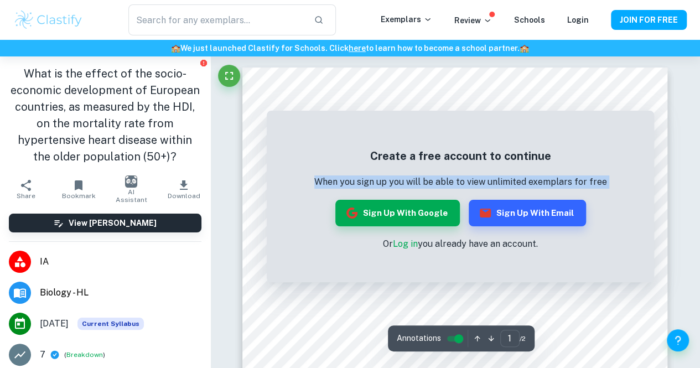
drag, startPoint x: 289, startPoint y: 180, endPoint x: 428, endPoint y: 229, distance: 147.2
click at [428, 229] on div "Create a free account to continue When you sign up you will be able to view unl…" at bounding box center [460, 199] width 387 height 166
